Goal: Task Accomplishment & Management: Use online tool/utility

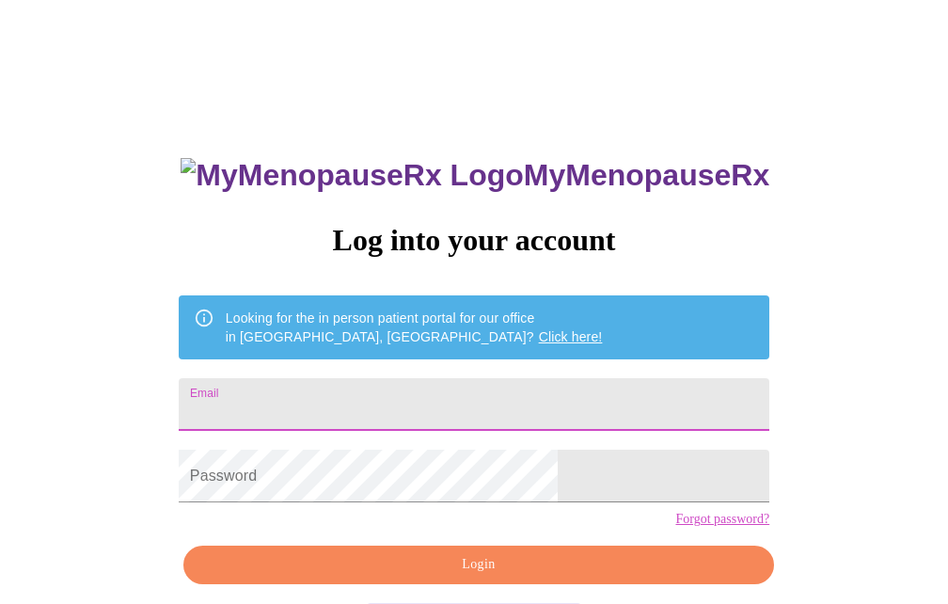
type input "[EMAIL_ADDRESS][DOMAIN_NAME]"
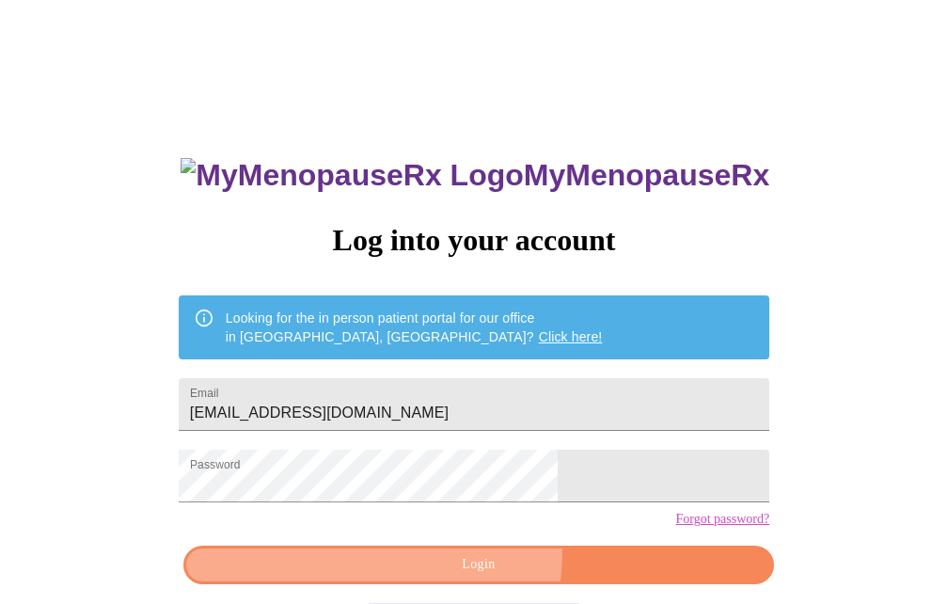
click at [409, 581] on button "Login" at bounding box center [478, 565] width 591 height 39
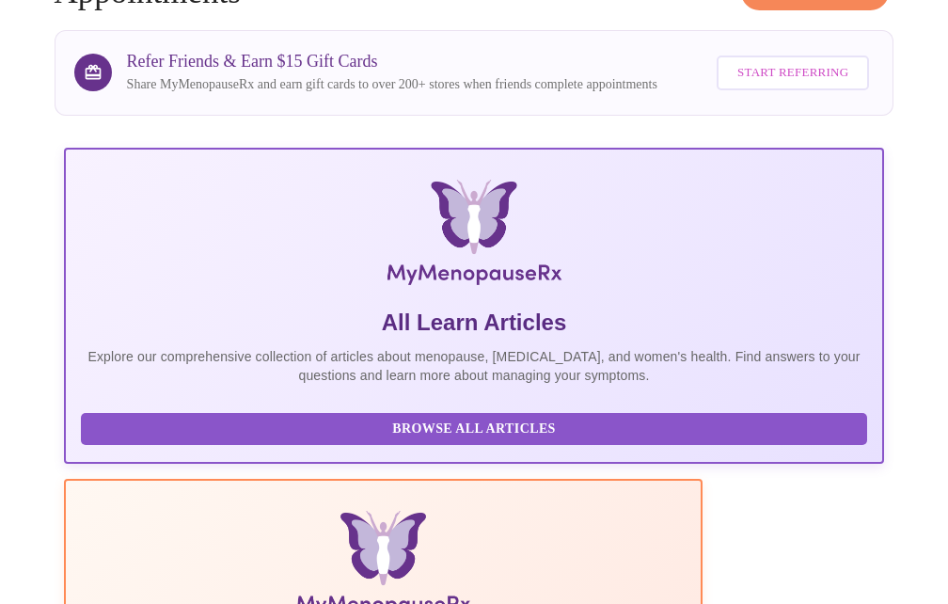
scroll to position [158, 0]
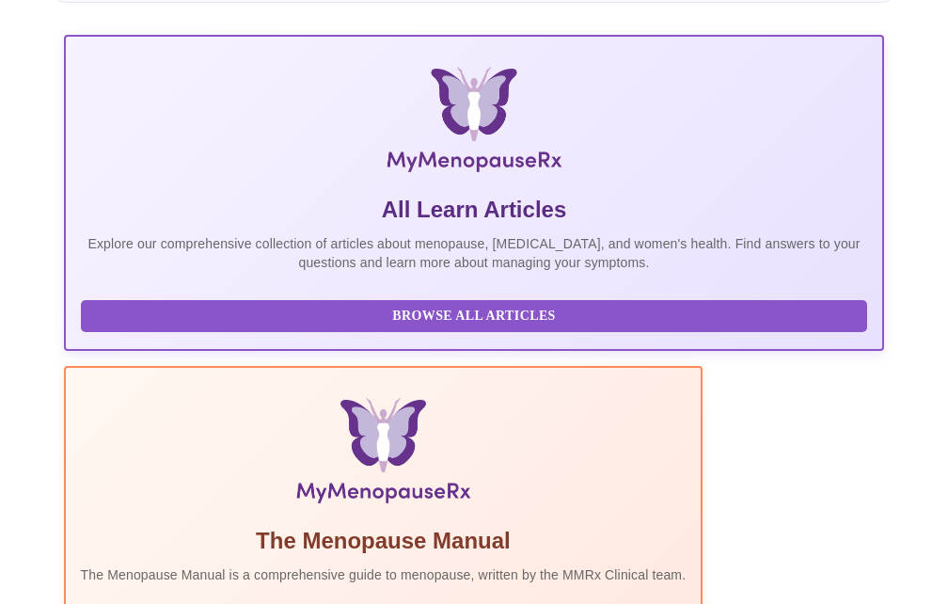
scroll to position [218, 0]
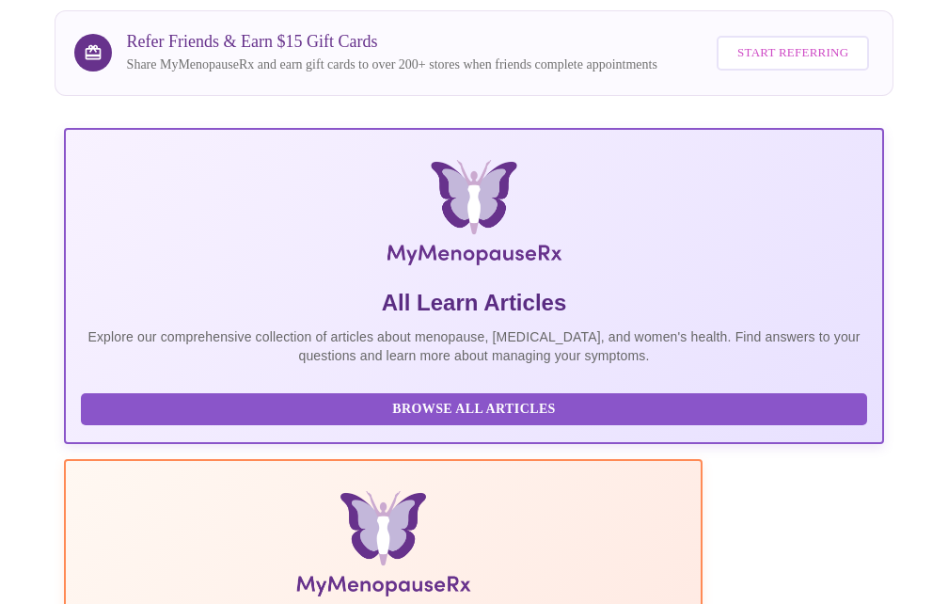
scroll to position [162, 0]
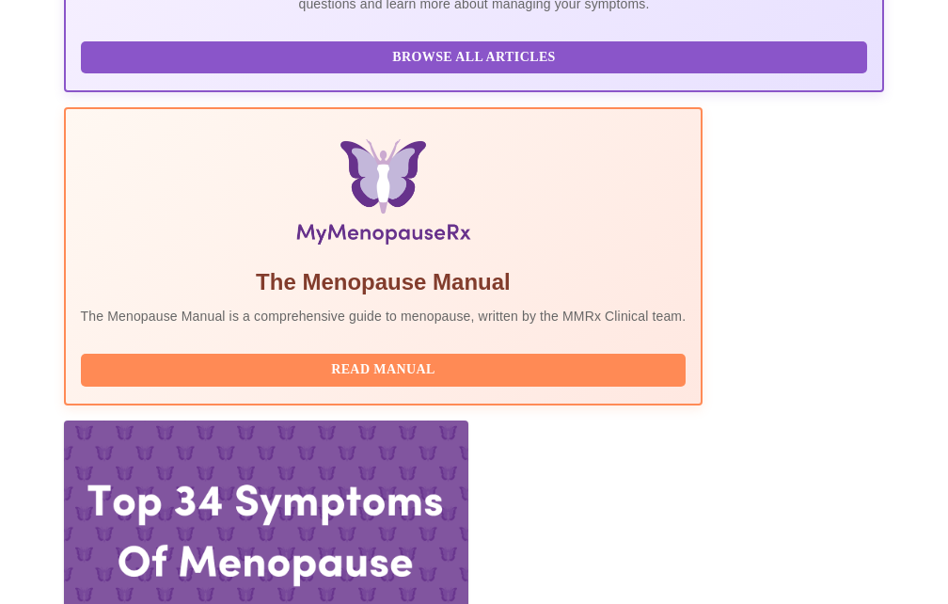
scroll to position [530, 0]
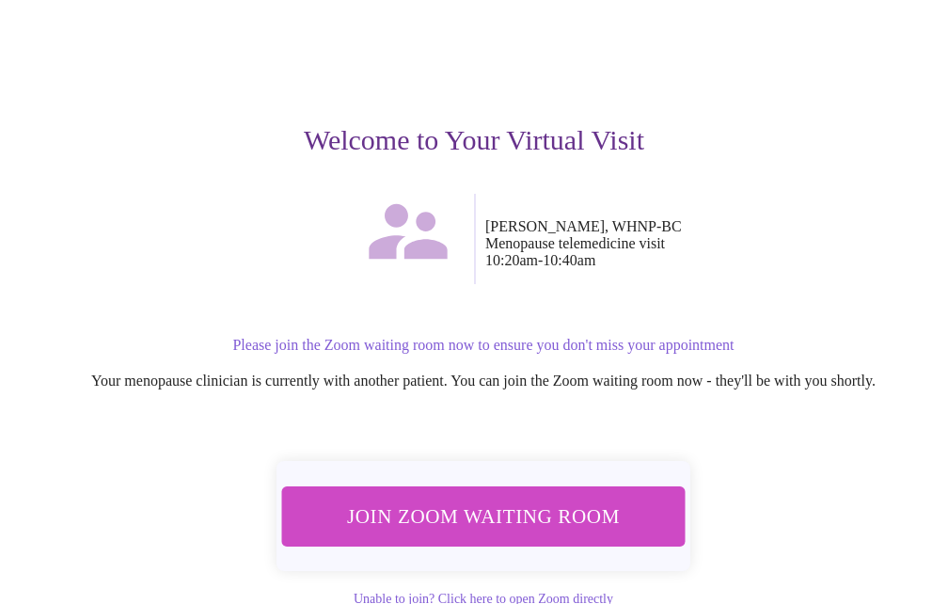
scroll to position [126, 0]
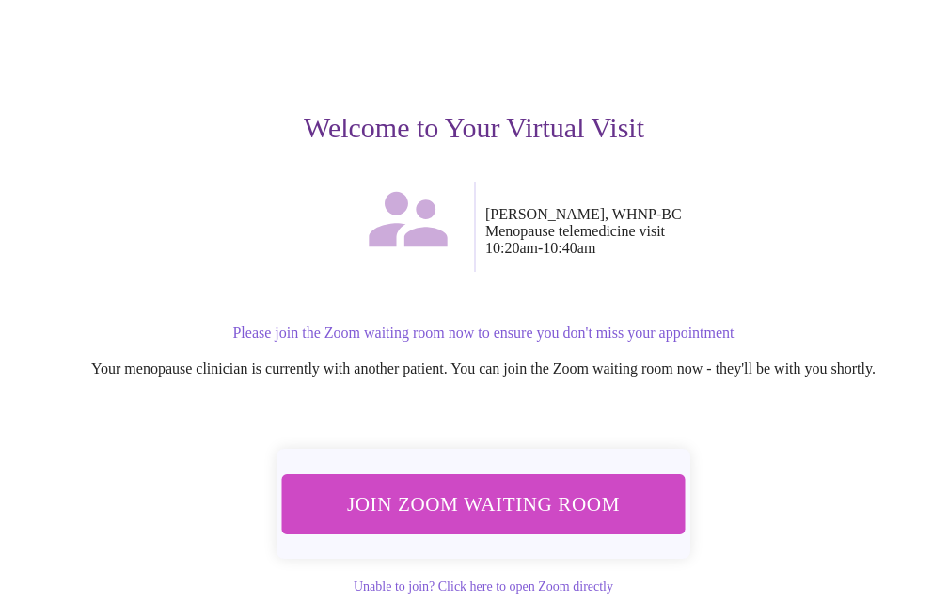
click at [280, 479] on div "Join Zoom Waiting Room Unable to join? Click here to open Zoom directly [URL][D…" at bounding box center [474, 527] width 888 height 194
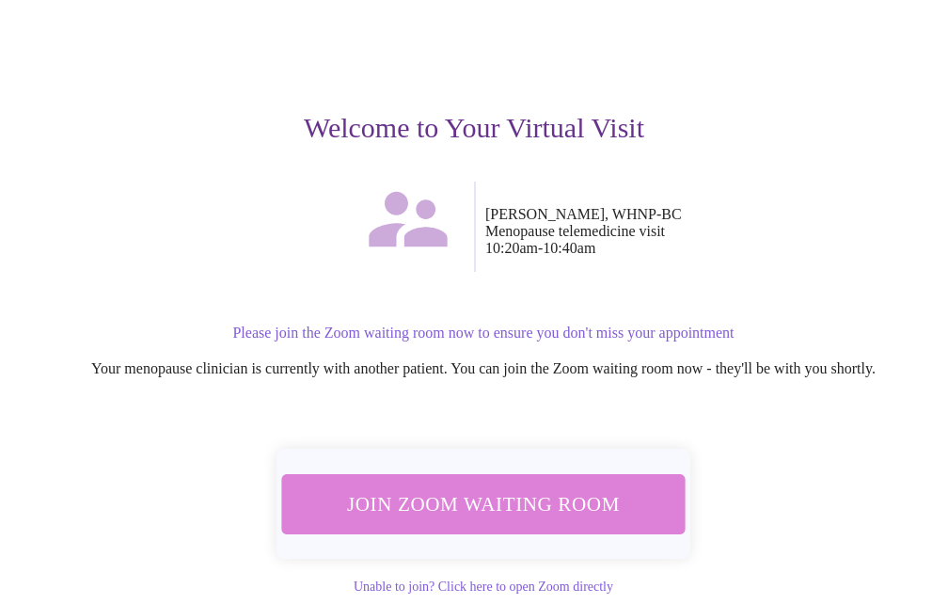
click at [505, 497] on span "Join Zoom Waiting Room" at bounding box center [483, 503] width 357 height 35
